Goal: Transaction & Acquisition: Purchase product/service

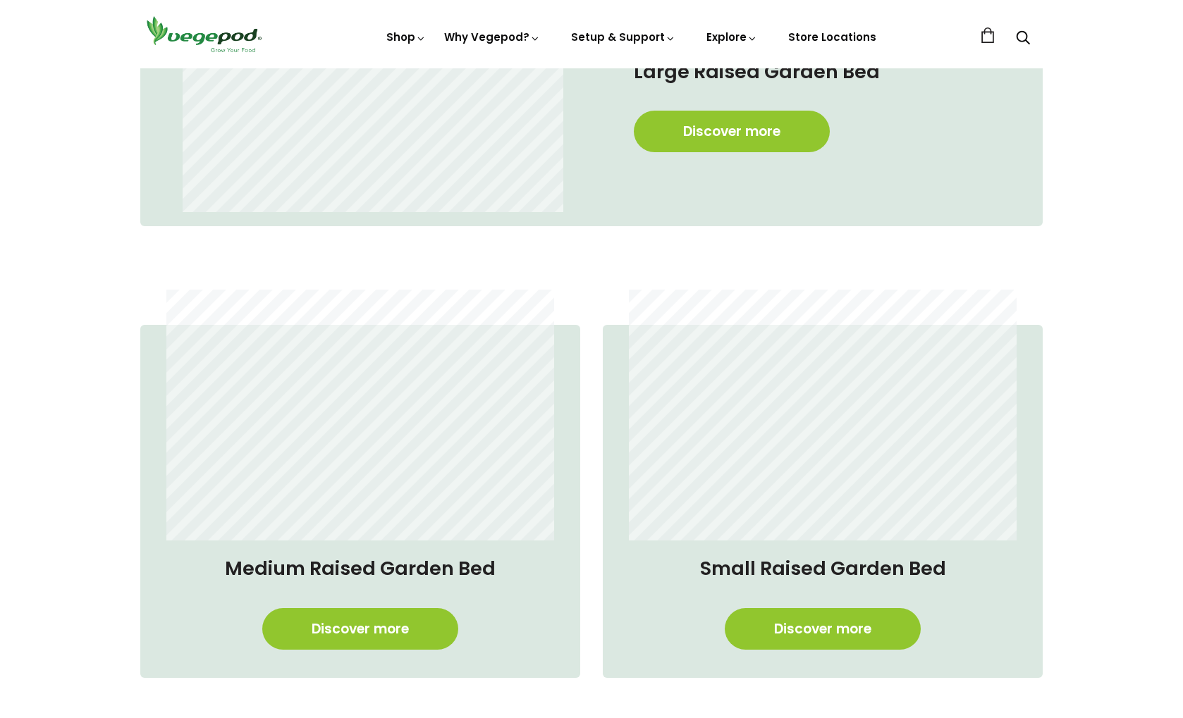
scroll to position [0, 284]
click at [703, 136] on link "Discover more" at bounding box center [732, 132] width 196 height 42
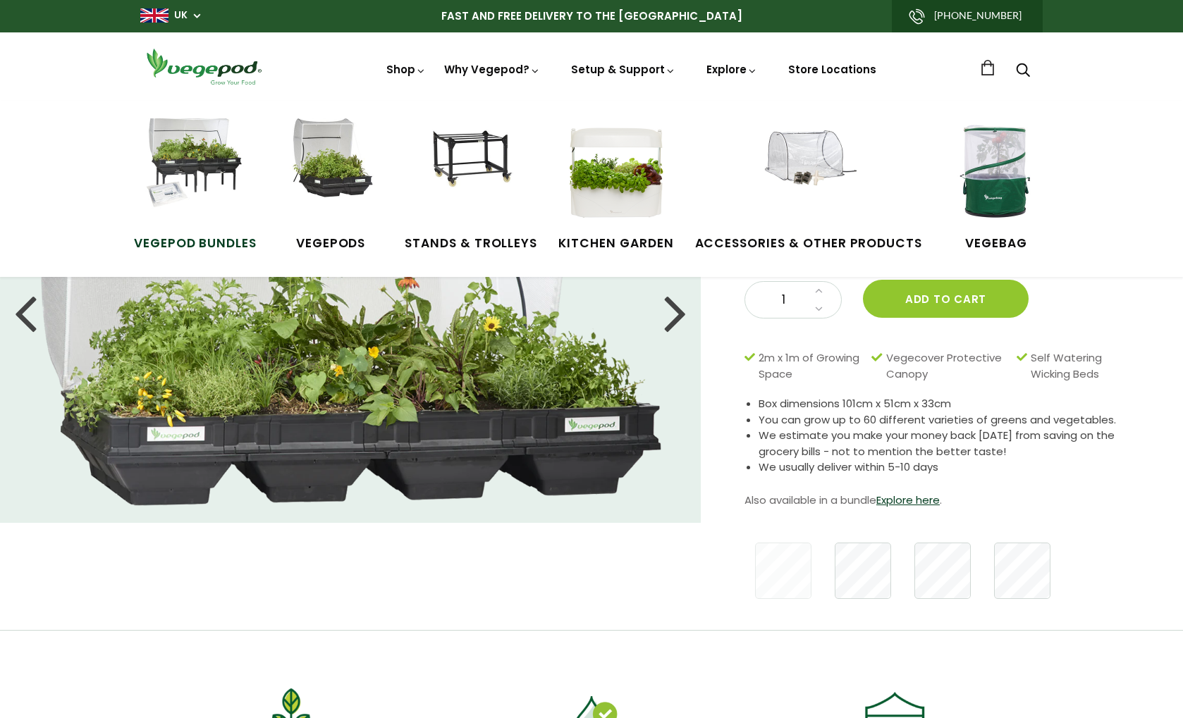
click at [188, 236] on span "Vegepod Bundles" at bounding box center [195, 244] width 123 height 18
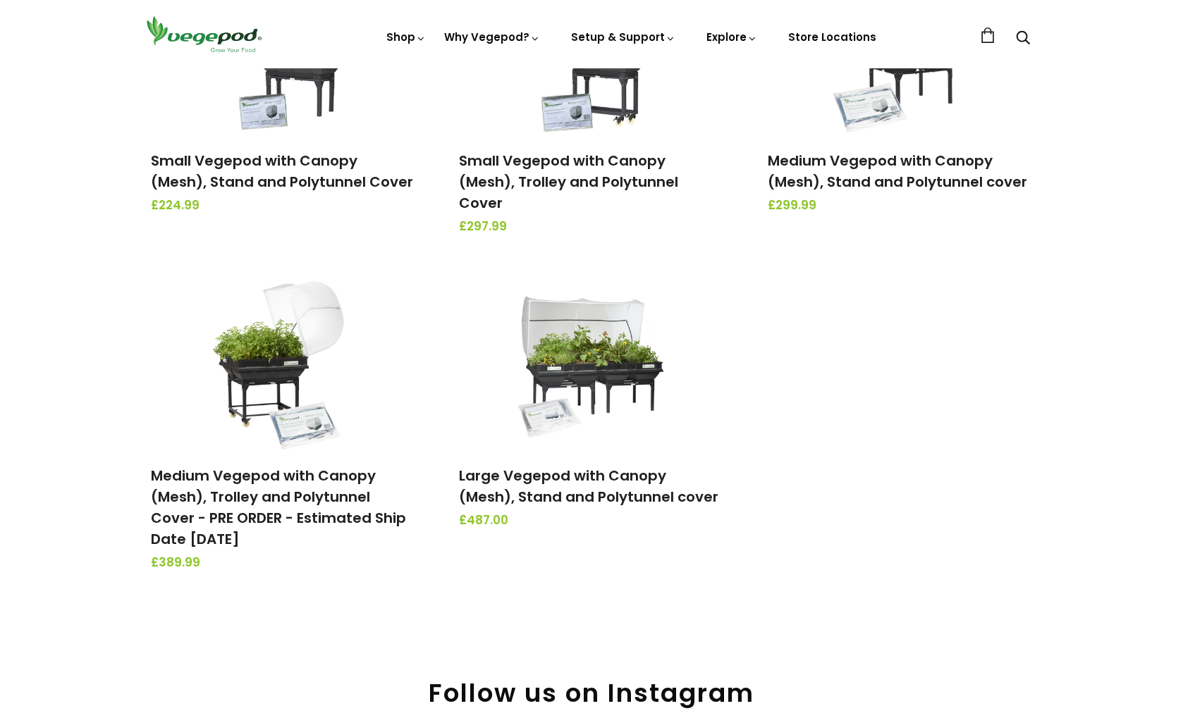
scroll to position [308, 0]
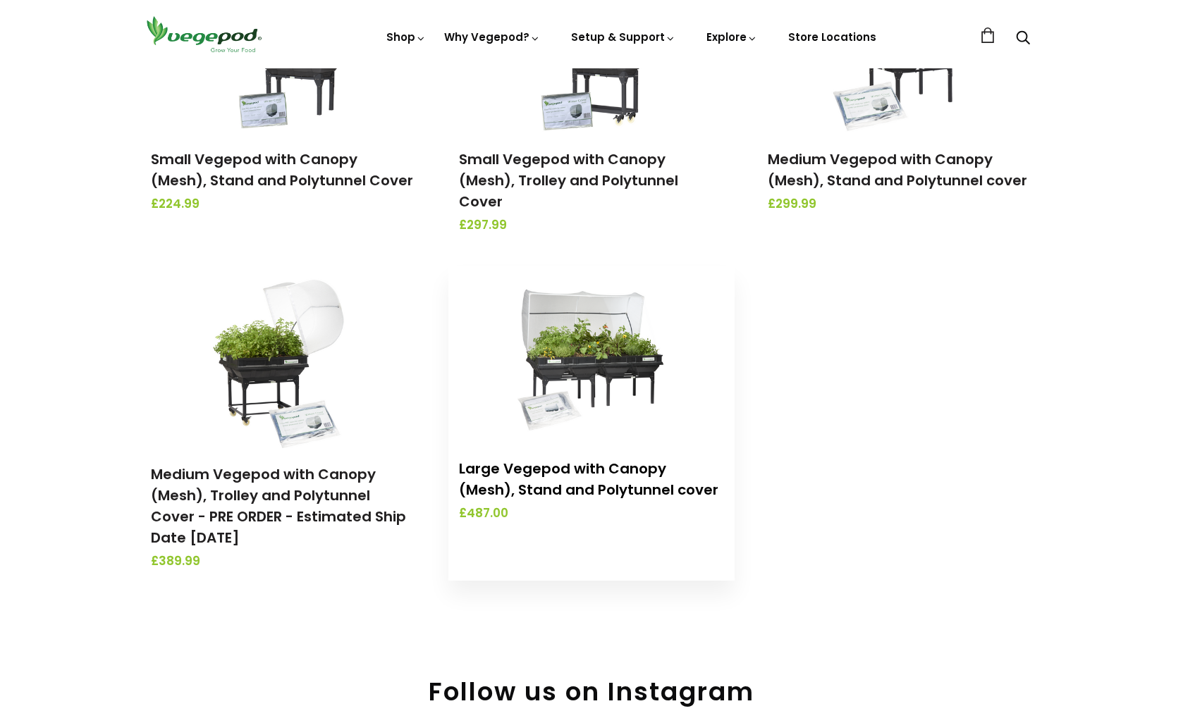
click at [606, 459] on link "Large Vegepod with Canopy (Mesh), Stand and Polytunnel cover" at bounding box center [588, 479] width 259 height 41
